Goal: Information Seeking & Learning: Check status

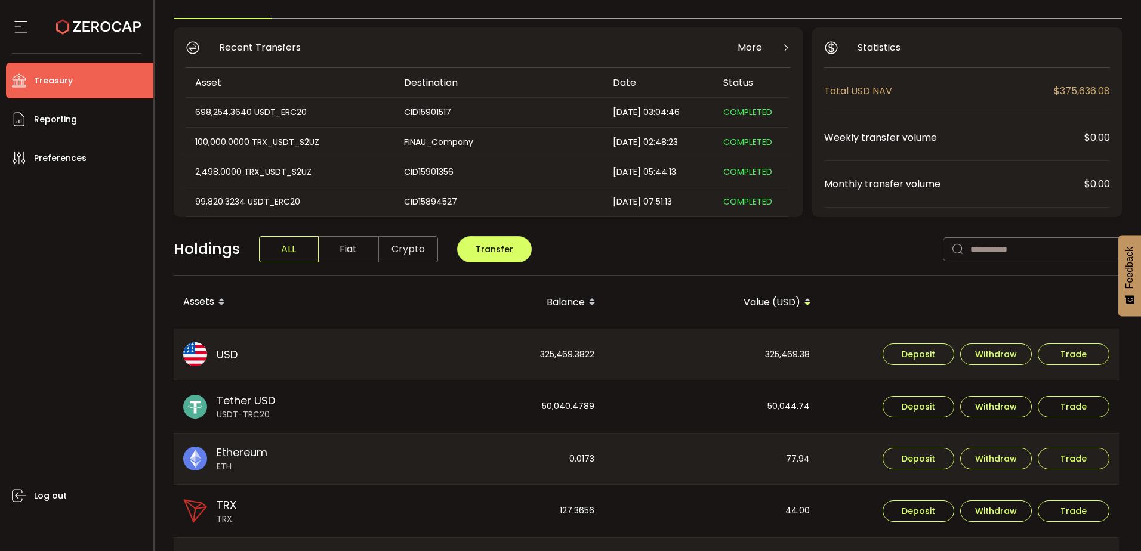
scroll to position [119, 0]
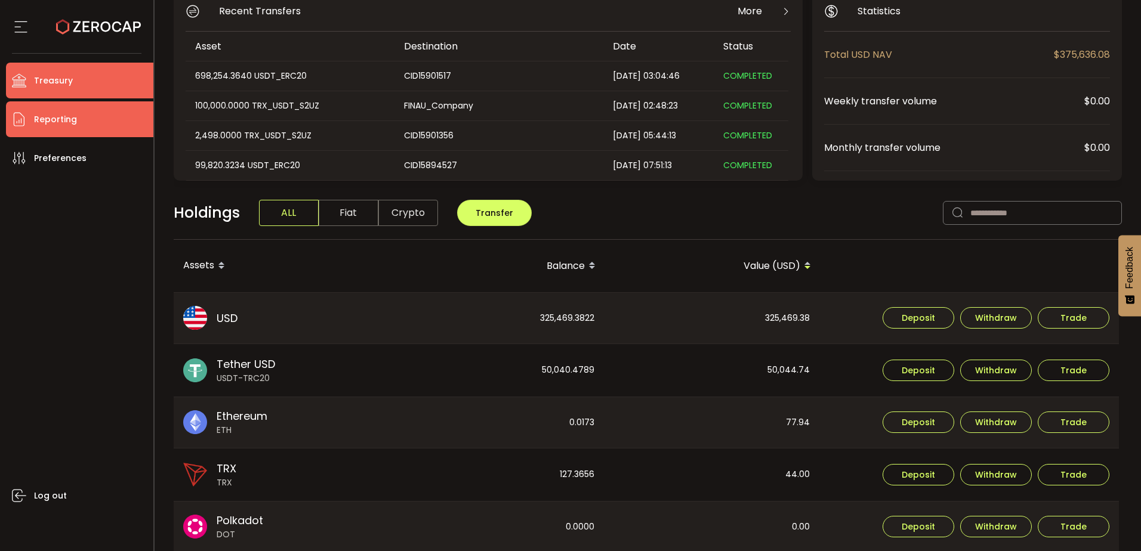
click at [64, 114] on span "Reporting" at bounding box center [55, 119] width 43 height 17
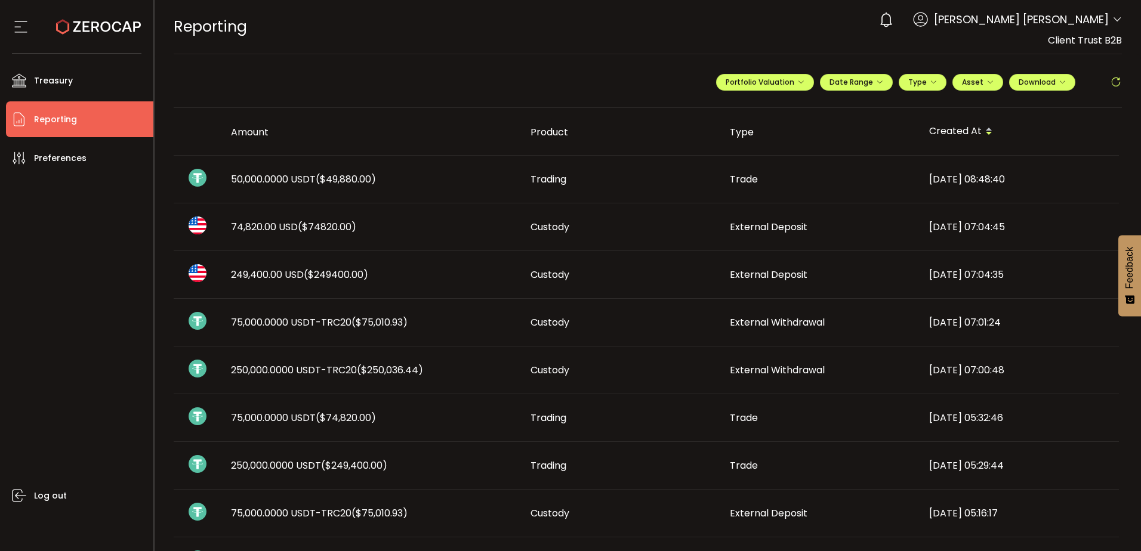
click at [322, 176] on span "($49,880.00)" at bounding box center [346, 179] width 60 height 14
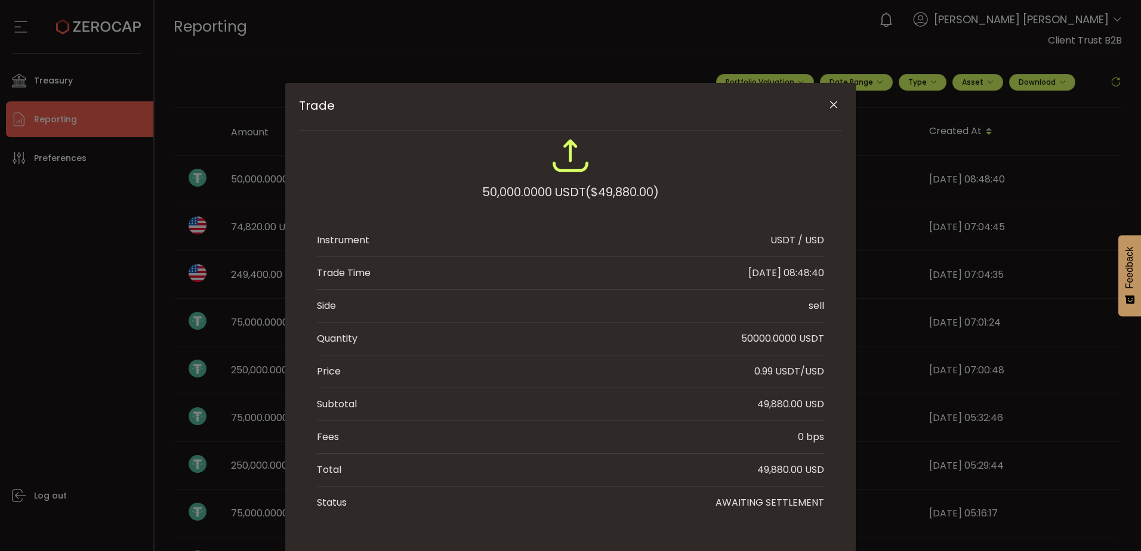
click at [828, 99] on icon "Close" at bounding box center [834, 105] width 12 height 12
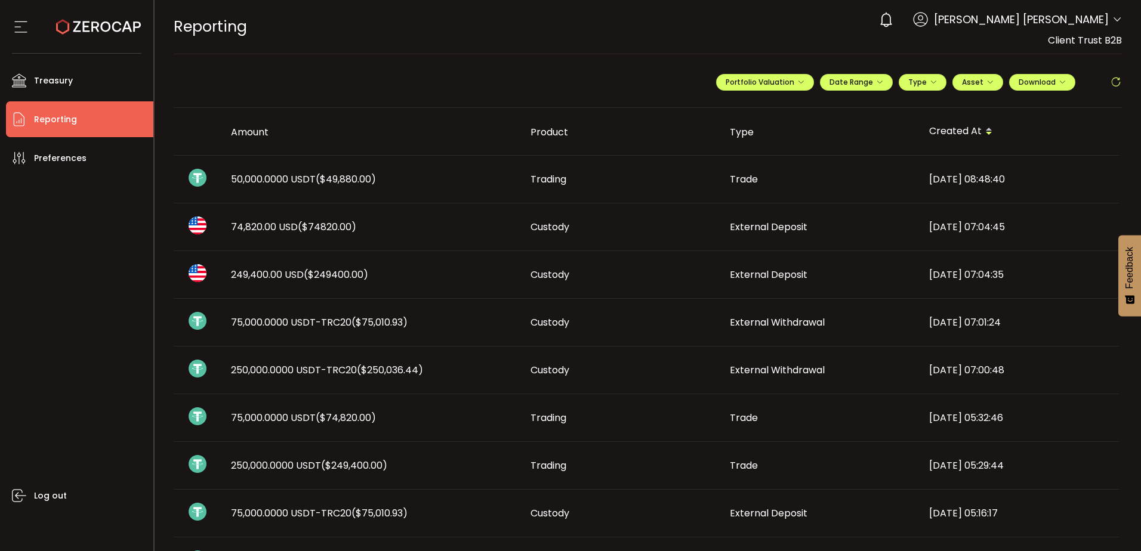
click at [316, 180] on span "50,000.0000 USDT ($49,880.00)" at bounding box center [303, 179] width 145 height 14
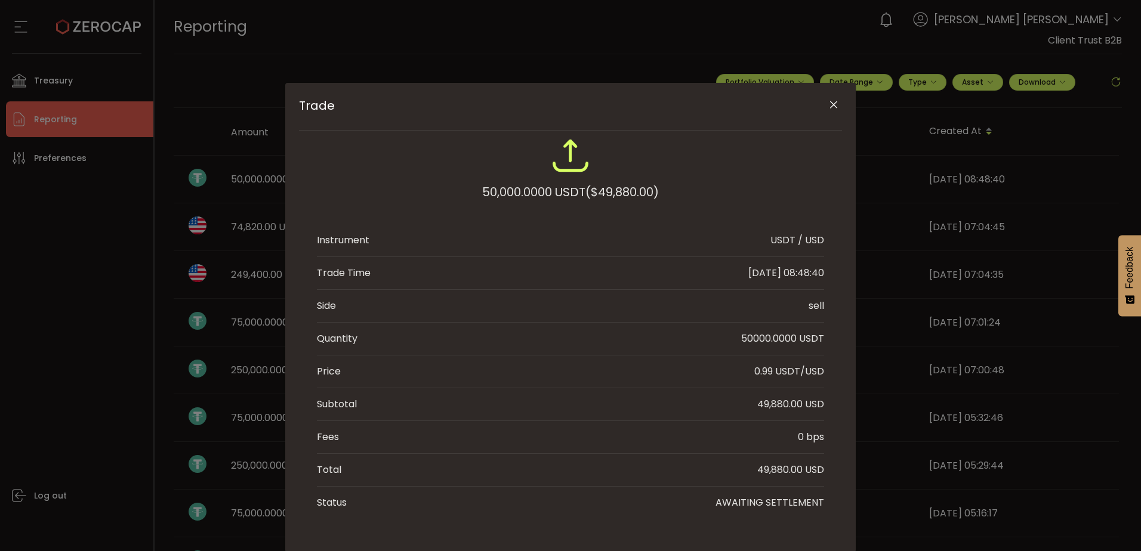
click at [832, 109] on icon "Close" at bounding box center [834, 105] width 12 height 12
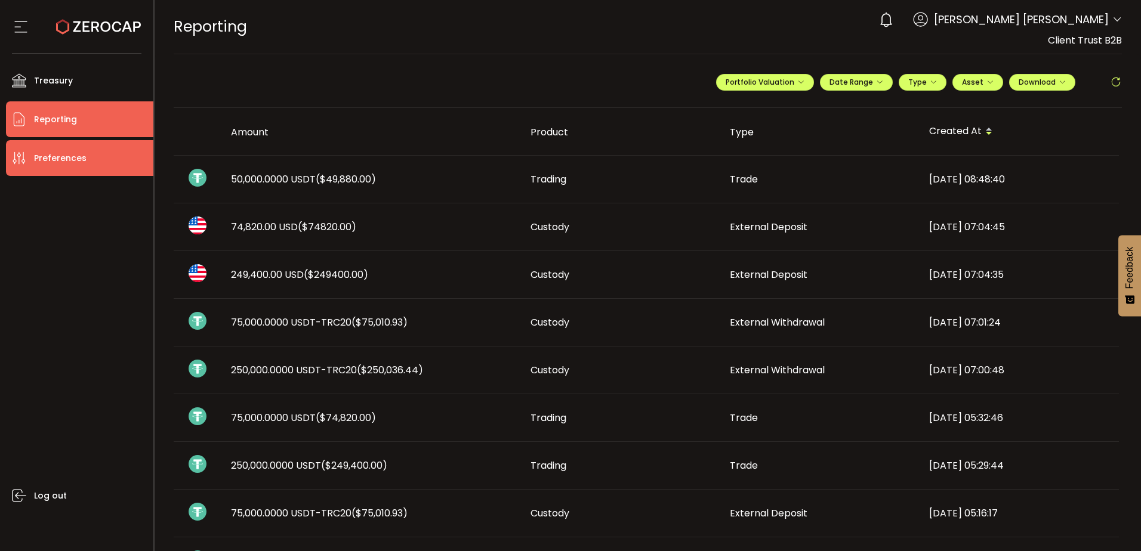
click at [129, 171] on li "Preferences" at bounding box center [79, 158] width 147 height 36
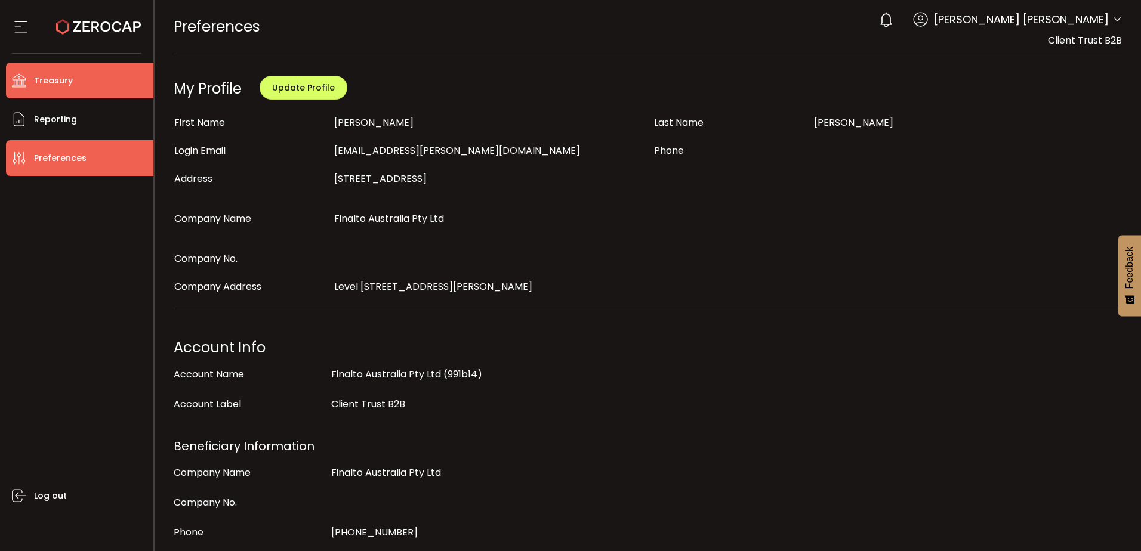
click at [94, 81] on li "Treasury" at bounding box center [79, 81] width 147 height 36
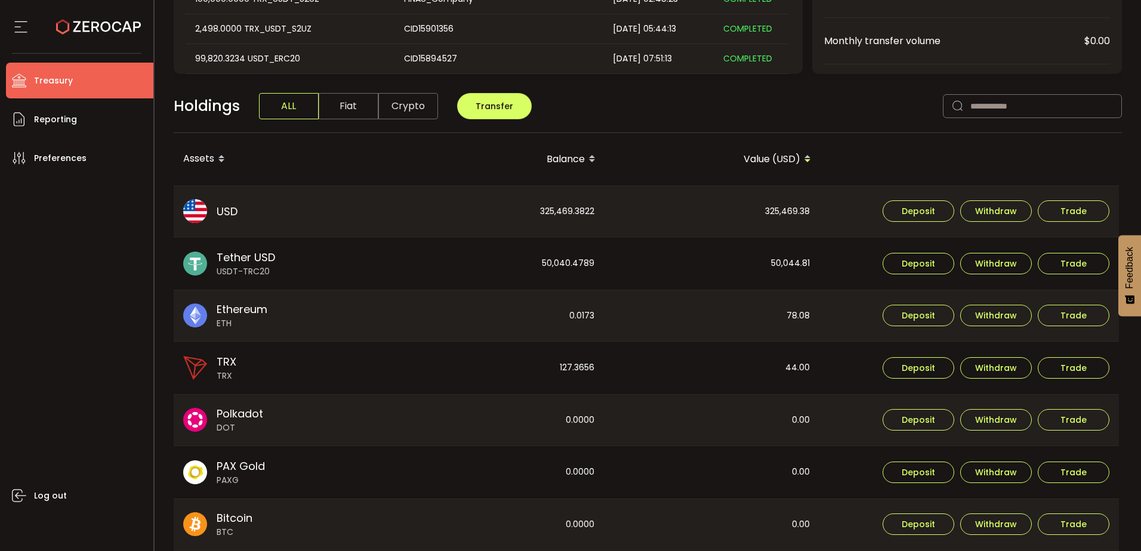
scroll to position [239, 0]
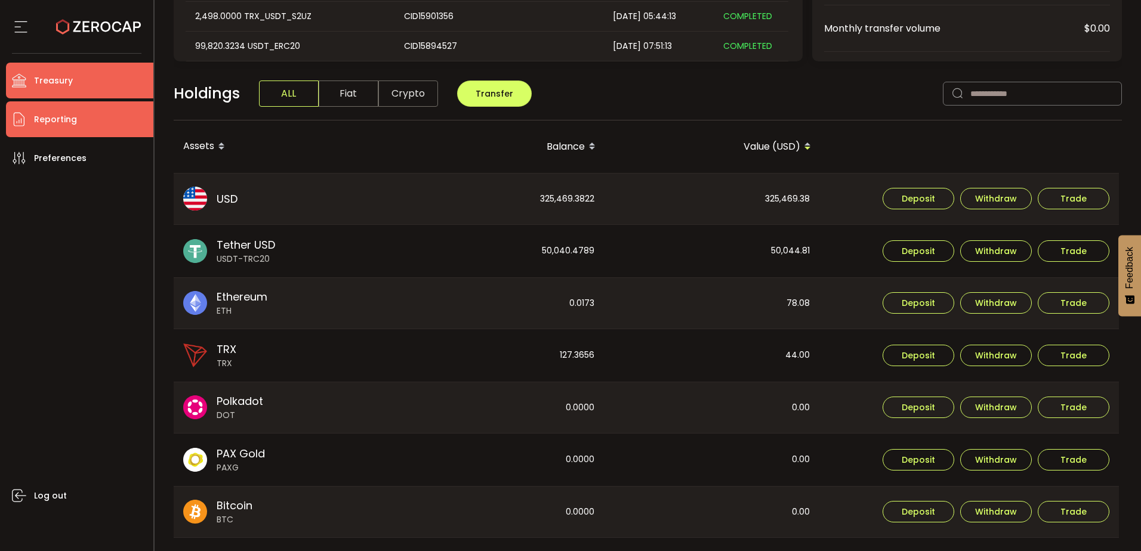
click at [69, 118] on span "Reporting" at bounding box center [55, 119] width 43 height 17
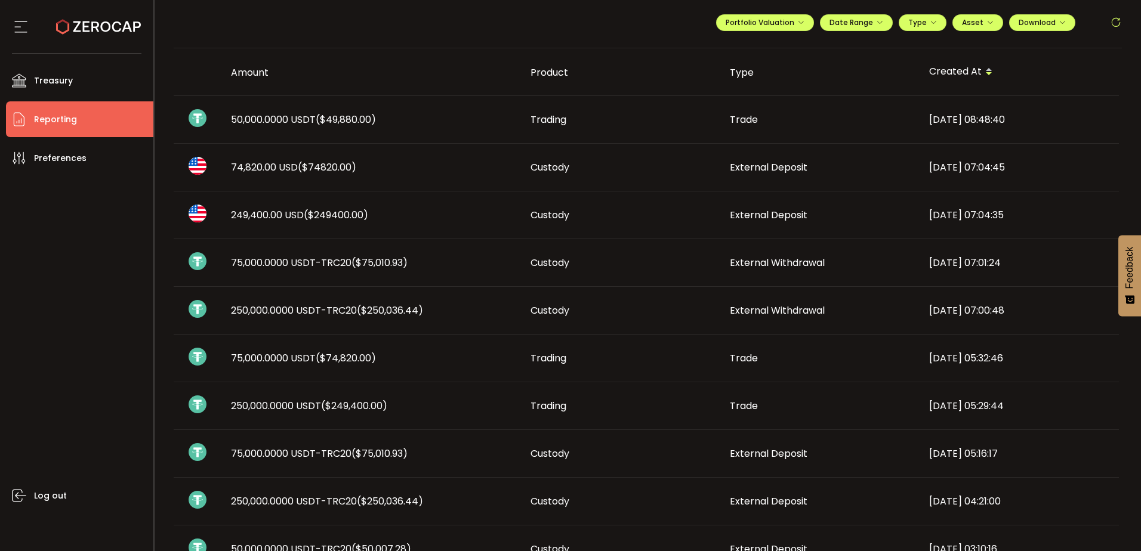
scroll to position [119, 0]
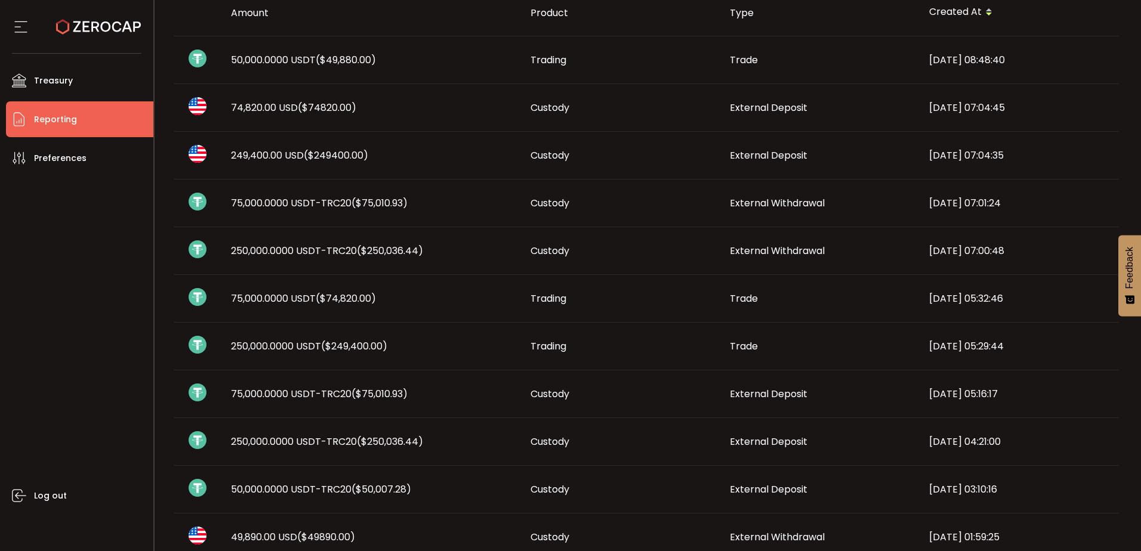
click at [316, 486] on span "50,000.0000 USDT-TRC20 ($50,007.28)" at bounding box center [321, 490] width 180 height 14
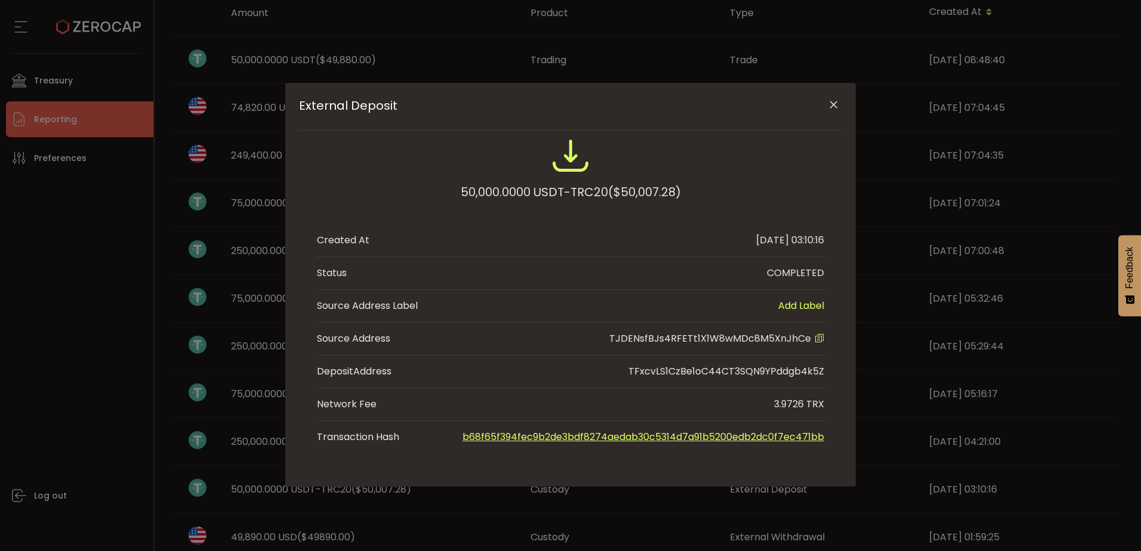
click at [659, 437] on link "b68f65f394fec9b2de3bdf8274aedab30c5314d7a91b5200edb2dc0f7ec471bb" at bounding box center [643, 437] width 362 height 14
click at [64, 147] on div "External Deposit 50,000.0000 USDT-TRC20 ($50,007.28) Created At [DATE] 03:10:16…" at bounding box center [570, 275] width 1141 height 551
click at [828, 103] on icon "Close" at bounding box center [834, 105] width 12 height 12
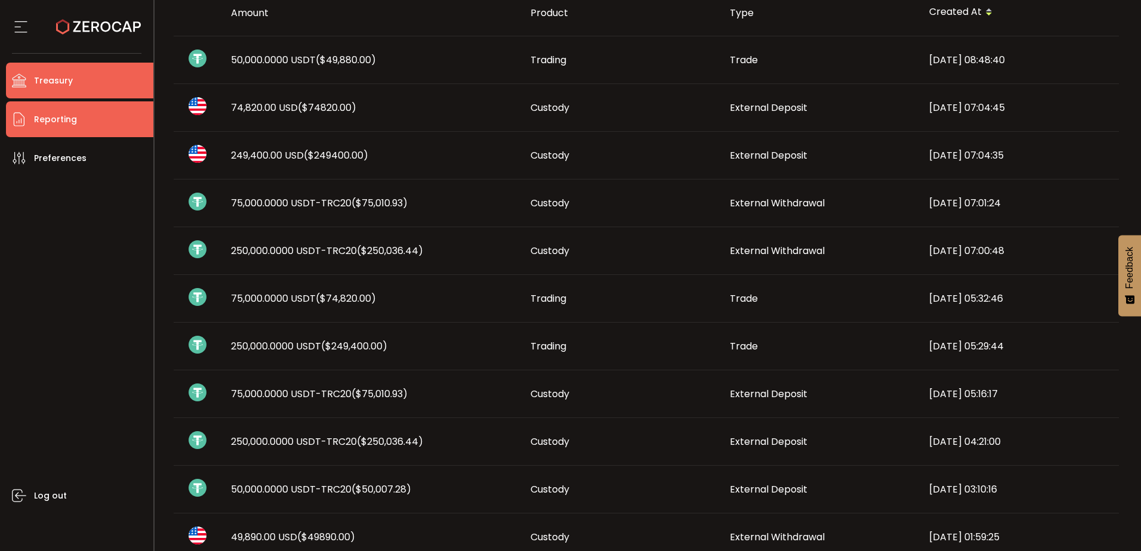
click at [65, 73] on span "Treasury" at bounding box center [53, 80] width 39 height 17
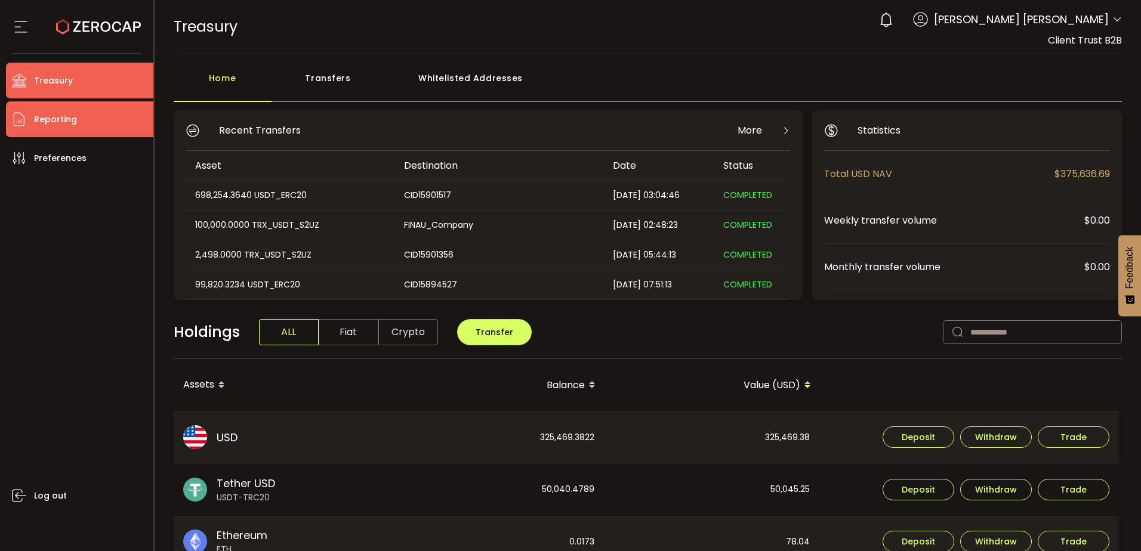
click at [35, 115] on span "Reporting" at bounding box center [55, 119] width 43 height 17
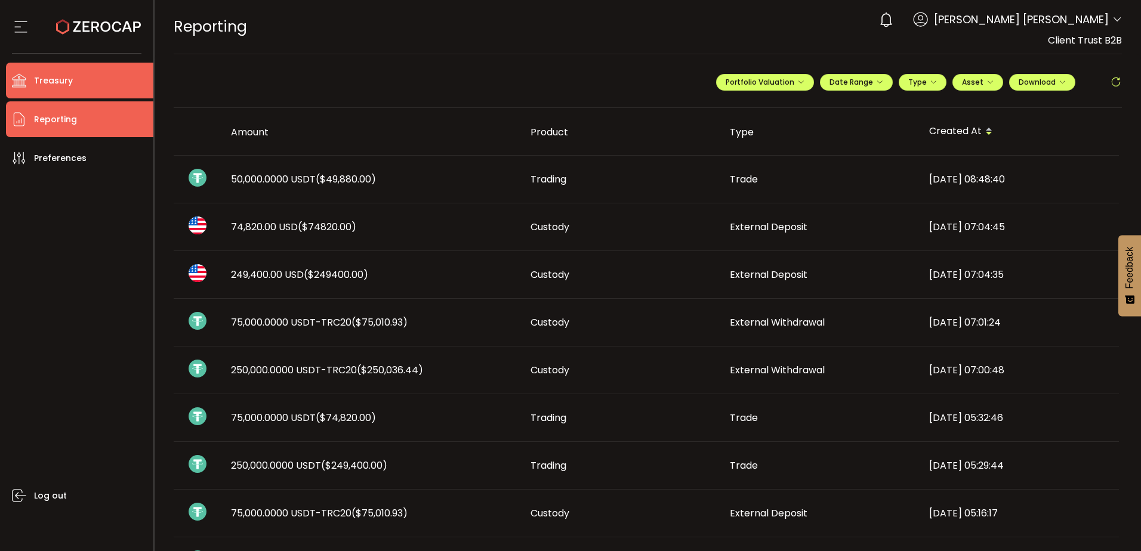
click at [100, 72] on li "Treasury" at bounding box center [79, 81] width 147 height 36
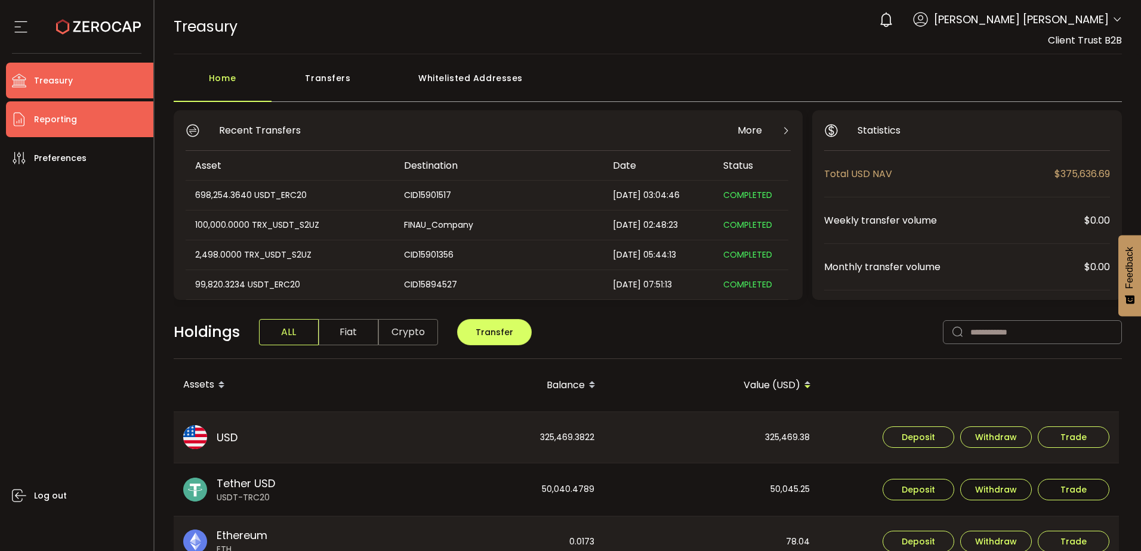
click at [97, 128] on li "Reporting" at bounding box center [79, 119] width 147 height 36
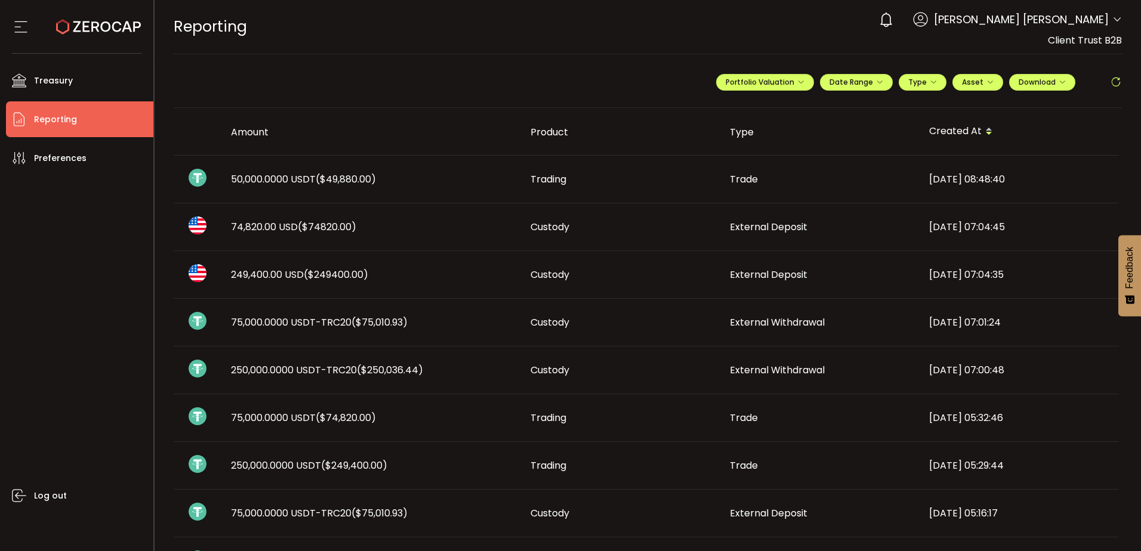
click at [314, 183] on span "50,000.0000 USDT ($49,880.00)" at bounding box center [303, 179] width 145 height 14
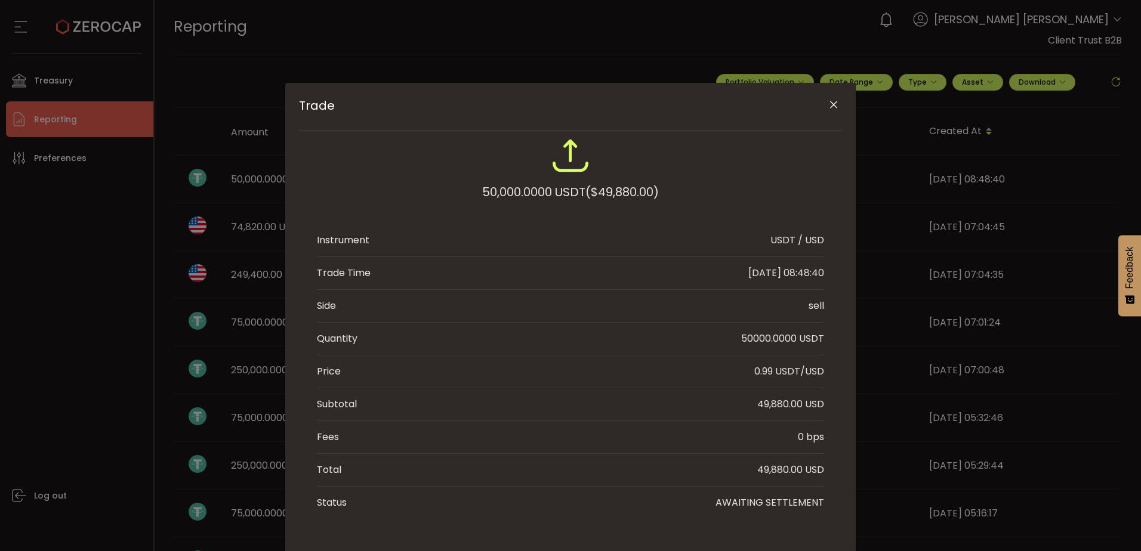
click at [777, 401] on div "49,880.00 USD" at bounding box center [790, 404] width 67 height 14
copy div "49,880.00"
click at [838, 105] on button "Close" at bounding box center [833, 105] width 21 height 21
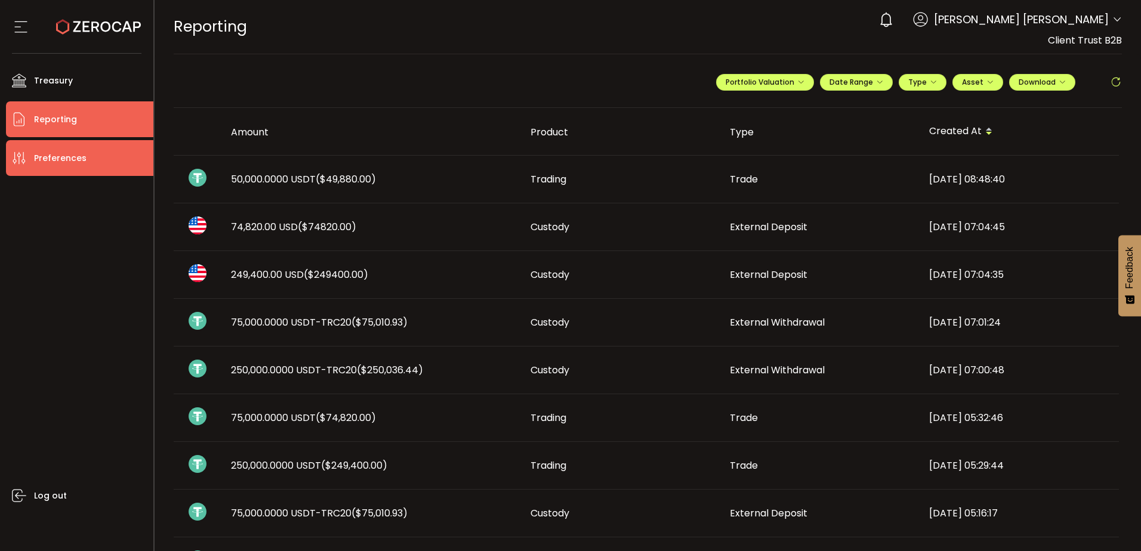
click at [57, 158] on span "Preferences" at bounding box center [60, 158] width 53 height 17
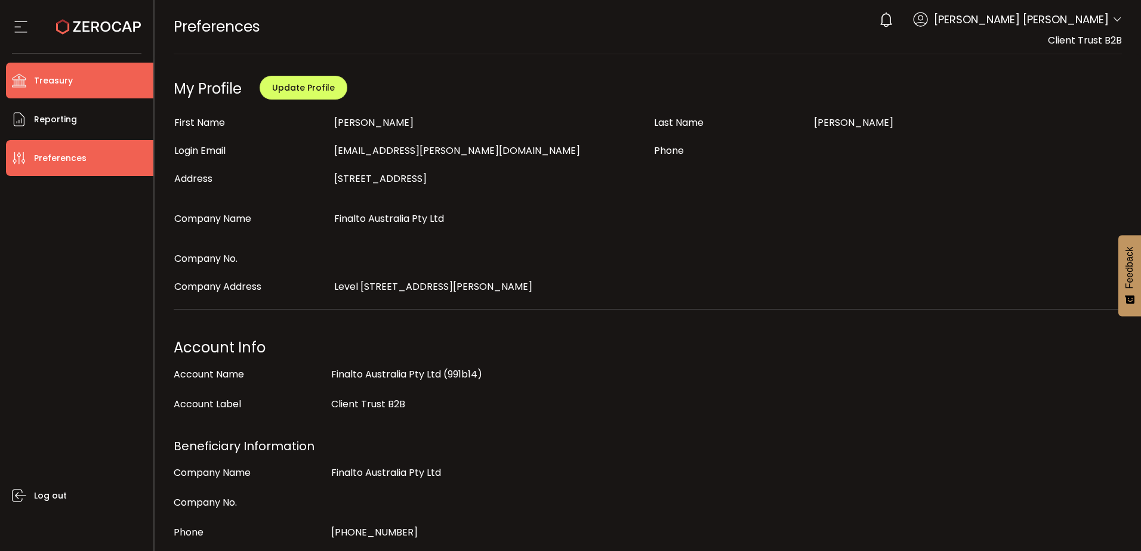
click at [85, 78] on li "Treasury" at bounding box center [79, 81] width 147 height 36
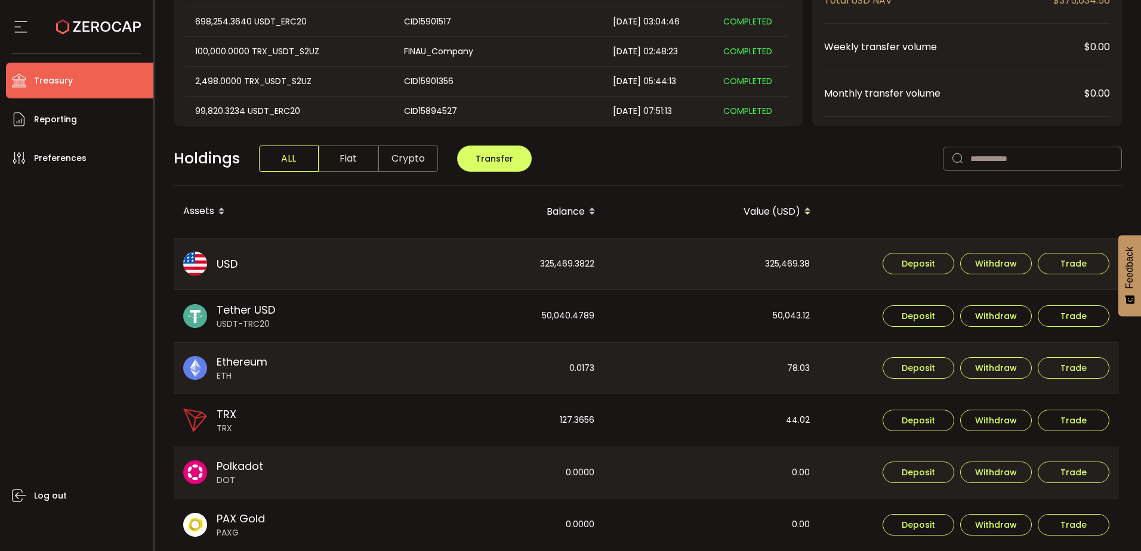
scroll to position [179, 0]
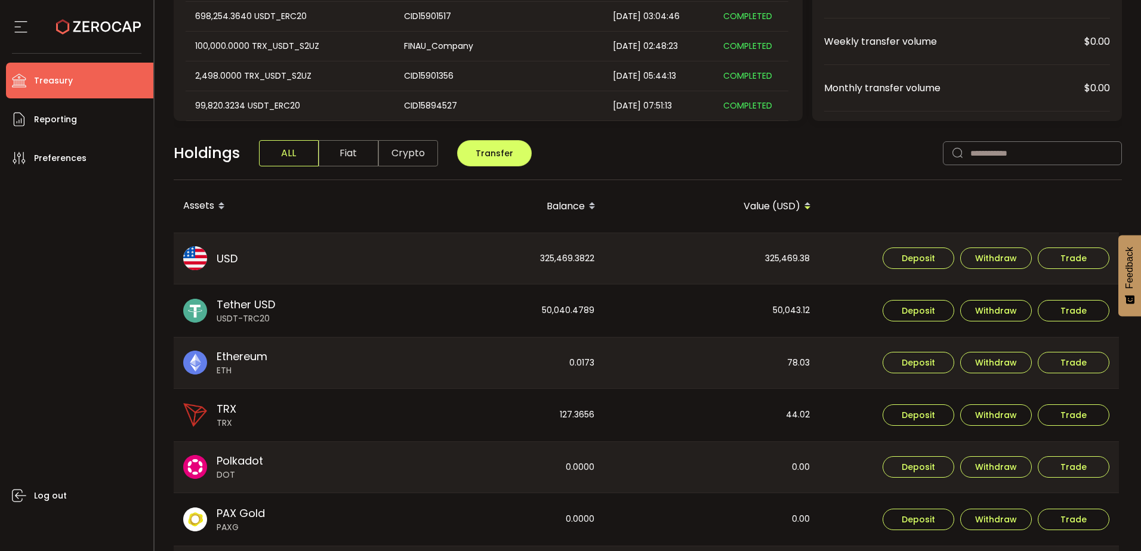
click at [76, 81] on li "Treasury" at bounding box center [79, 81] width 147 height 36
click at [67, 128] on li "Reporting" at bounding box center [79, 119] width 147 height 36
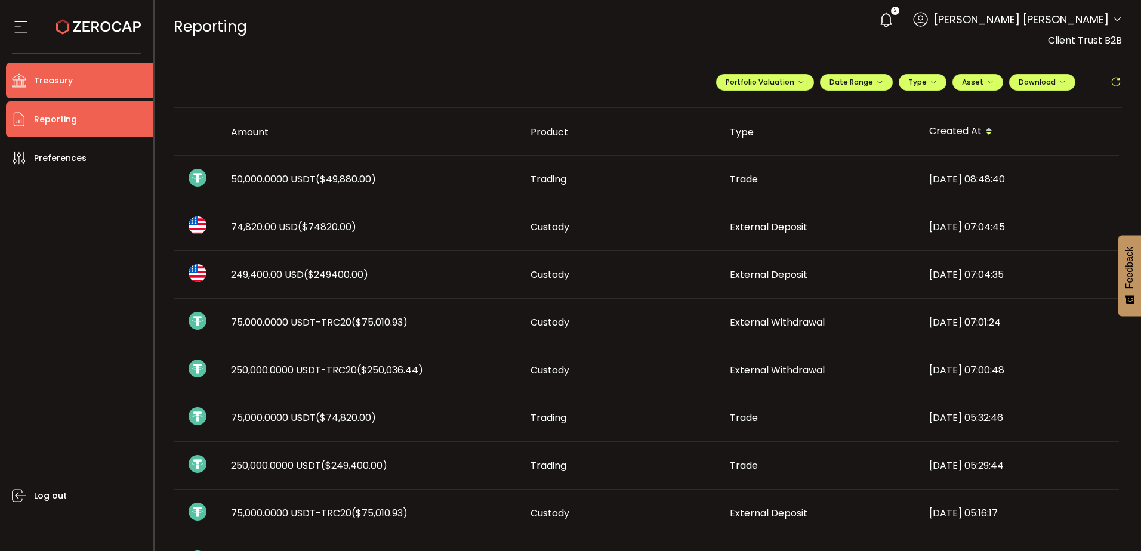
click at [63, 79] on span "Treasury" at bounding box center [53, 80] width 39 height 17
